Goal: Information Seeking & Learning: Learn about a topic

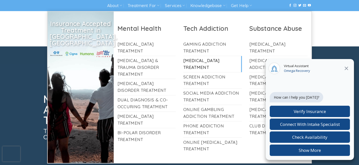
click at [195, 61] on link "[MEDICAL_DATA] Treatment" at bounding box center [212, 64] width 59 height 16
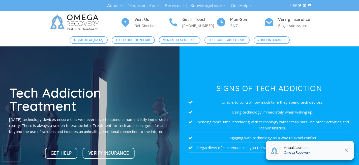
scroll to position [43, 0]
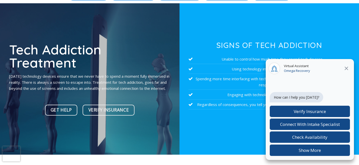
click at [348, 69] on icon at bounding box center [347, 68] width 6 height 6
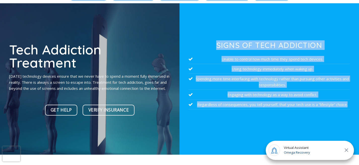
drag, startPoint x: 216, startPoint y: 42, endPoint x: 346, endPoint y: 108, distance: 145.9
click at [346, 108] on div "Signs of Tech Addiction Unable to control how much time they spend tech devices…" at bounding box center [270, 79] width 162 height 77
copy div "Signs of Tech Addiction Unable to control how much time they spend tech devices…"
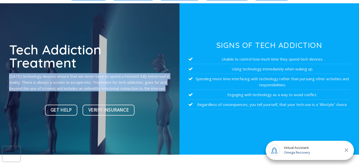
drag, startPoint x: 9, startPoint y: 74, endPoint x: 23, endPoint y: 95, distance: 24.7
click at [23, 95] on div "Tech Addiction Treatment Today’s technology devices ensure that we never have t…" at bounding box center [90, 80] width 162 height 75
copy div "[DATE] technology devices ensure that we never have to spend a moment fully imm…"
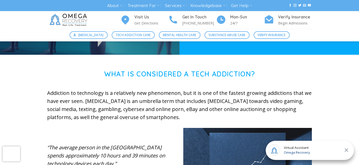
scroll to position [156, 0]
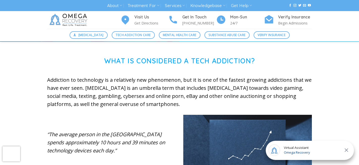
drag, startPoint x: 47, startPoint y: 81, endPoint x: 176, endPoint y: 106, distance: 131.7
click at [176, 106] on p "Addiction to technology is a relatively new phenomenon, but it is one of the fa…" at bounding box center [179, 92] width 265 height 32
copy p "Addiction to technology is a relatively new phenomenon, but it is one of the fa…"
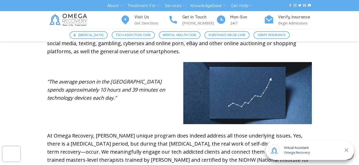
scroll to position [214, 0]
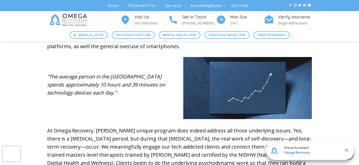
click at [61, 89] on em "“The average person in the [GEOGRAPHIC_DATA] spends approximately 10 hours and …" at bounding box center [106, 84] width 118 height 23
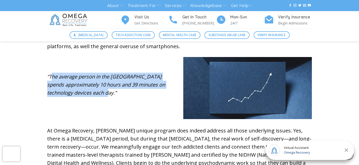
drag, startPoint x: 50, startPoint y: 75, endPoint x: 89, endPoint y: 96, distance: 44.5
click at [89, 96] on p "“The average person in the [GEOGRAPHIC_DATA] spends approximately 10 hours and …" at bounding box center [111, 85] width 129 height 24
copy em "he average person in the United States spends approximately 10 hours and 39 min…"
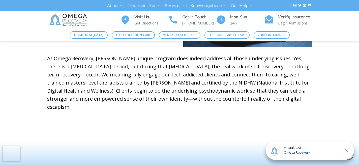
scroll to position [288, 0]
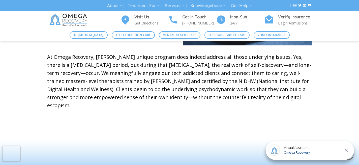
click at [104, 96] on p "At Omega Recovery, [PERSON_NAME] unique program does indeed address all those u…" at bounding box center [179, 81] width 265 height 57
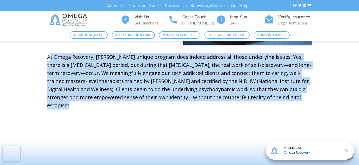
drag, startPoint x: 47, startPoint y: 58, endPoint x: 253, endPoint y: 100, distance: 209.5
click at [253, 100] on p "At Omega Recovery, [PERSON_NAME] unique program does indeed address all those u…" at bounding box center [179, 81] width 265 height 57
copy p "At Omega Recovery, [PERSON_NAME] unique program does indeed address all those u…"
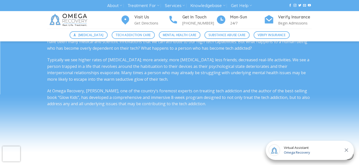
scroll to position [870, 0]
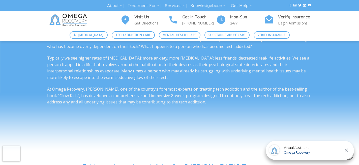
click at [347, 149] on icon at bounding box center [347, 150] width 4 height 4
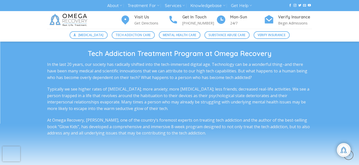
scroll to position [835, 0]
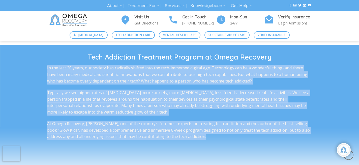
drag, startPoint x: 47, startPoint y: 62, endPoint x: 239, endPoint y: 144, distance: 209.5
click at [239, 144] on div "Tech Addiction Treatment Program at Omega Recovery In the last 20 years, our so…" at bounding box center [179, 115] width 272 height 125
copy div "In the last 20 years, our society has radically shifted into the tech-immersed …"
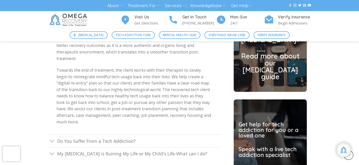
scroll to position [1292, 0]
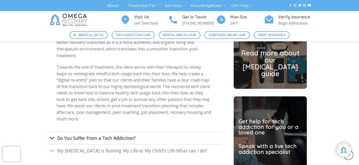
click at [52, 133] on icon "Toggle" at bounding box center [51, 137] width 5 height 9
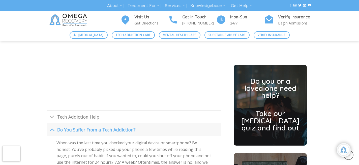
scroll to position [1150, 0]
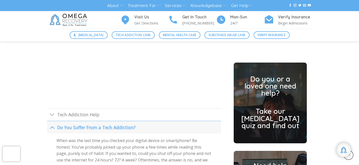
click at [283, 112] on h2 "Take our [MEDICAL_DATA] quiz and find out" at bounding box center [270, 118] width 59 height 21
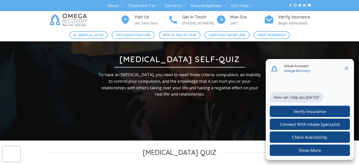
scroll to position [33, 0]
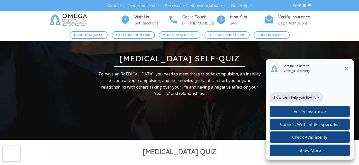
click at [347, 68] on icon at bounding box center [347, 69] width 4 height 4
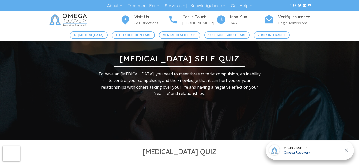
drag, startPoint x: 99, startPoint y: 73, endPoint x: 208, endPoint y: 95, distance: 111.9
click at [208, 95] on p "To have an internet addiction, you need to meet three criteria: compulsion, an …" at bounding box center [179, 84] width 163 height 26
copy p "To have an internet addiction, you need to meet three criteria: compulsion, an …"
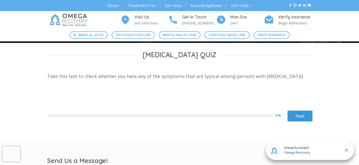
scroll to position [120, 0]
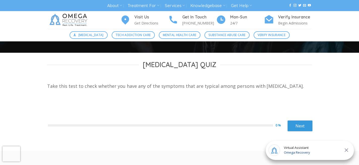
click at [157, 73] on div "Internet Addiction Quiz Take this test to check whether you have any of the sym…" at bounding box center [179, 97] width 265 height 75
click at [153, 107] on form "Take this test to check whether you have any of the symptoms that are typical a…" at bounding box center [179, 94] width 265 height 31
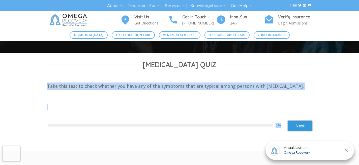
drag, startPoint x: 47, startPoint y: 85, endPoint x: 156, endPoint y: 111, distance: 112.1
click at [156, 111] on div "Take this test to check whether you have any of the symptoms that are typical a…" at bounding box center [179, 107] width 265 height 57
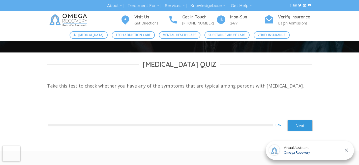
click at [180, 72] on div "Internet Addiction Quiz" at bounding box center [179, 66] width 265 height 12
drag, startPoint x: 47, startPoint y: 86, endPoint x: 313, endPoint y: 89, distance: 265.9
click at [313, 89] on div "Internet Addiction Quiz Take this test to check whether you have any of the sym…" at bounding box center [179, 101] width 272 height 83
copy p "Take this test to check whether you have any of the symptoms that are typical a…"
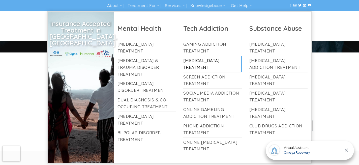
click at [198, 65] on link "[MEDICAL_DATA] Treatment" at bounding box center [212, 64] width 59 height 16
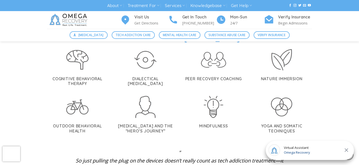
scroll to position [1001, 0]
